Goal: Task Accomplishment & Management: Complete application form

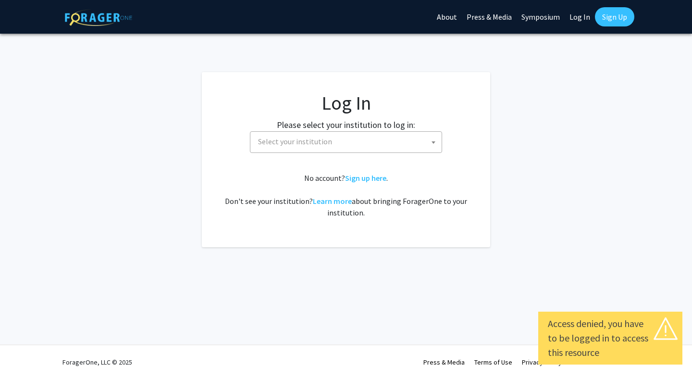
select select
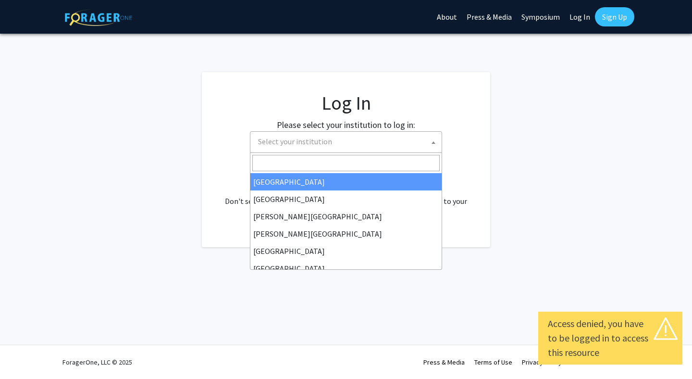
click at [371, 141] on span "Select your institution" at bounding box center [348, 142] width 188 height 20
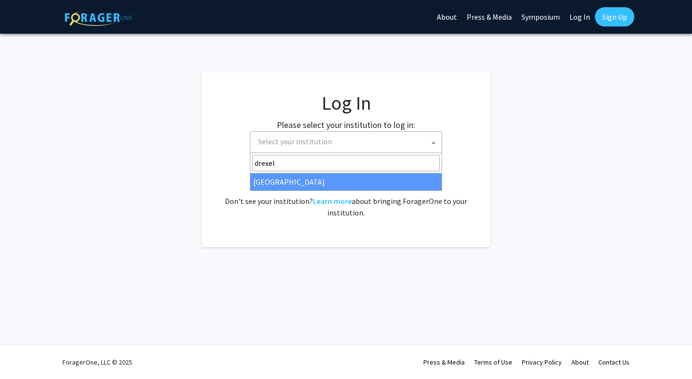
type input "drexel"
select select "6"
